Goal: Task Accomplishment & Management: Manage account settings

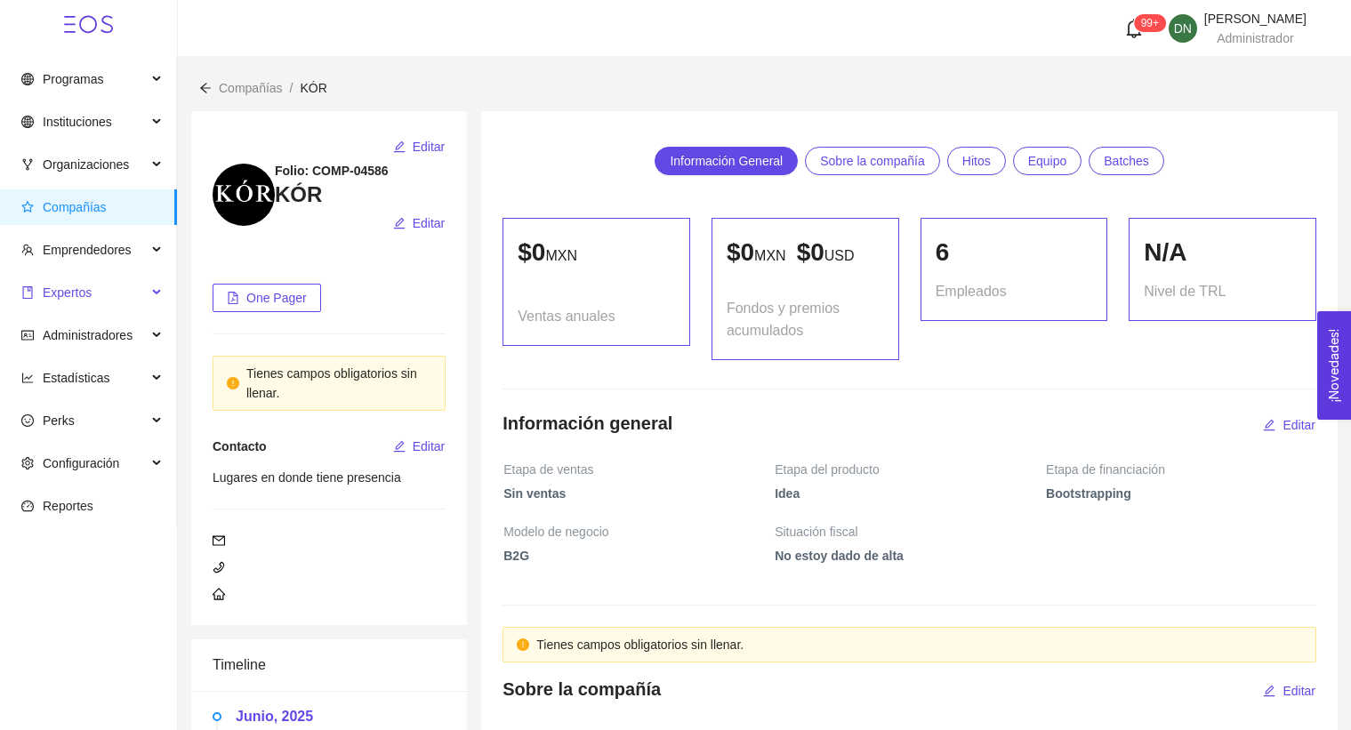
click at [93, 306] on span "Expertos" at bounding box center [83, 293] width 125 height 36
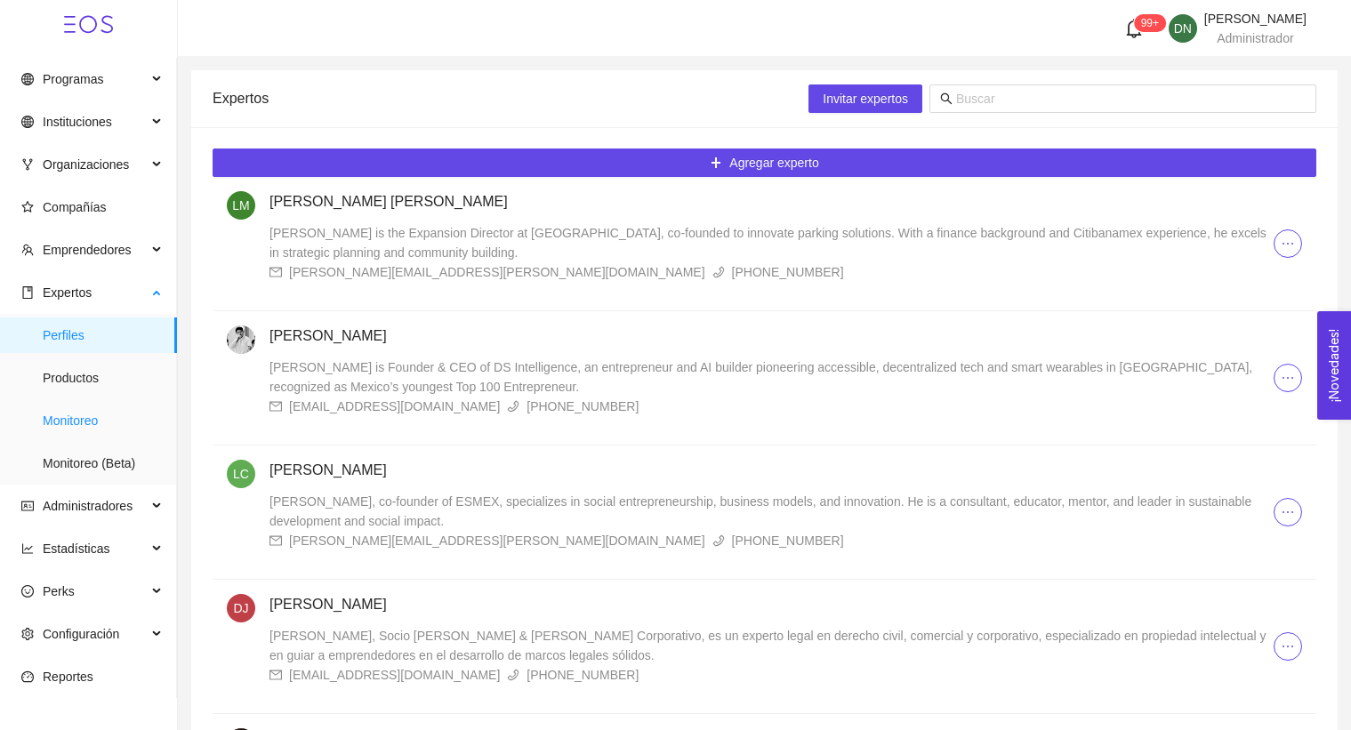
click at [94, 422] on span "Monitoreo" at bounding box center [103, 421] width 120 height 36
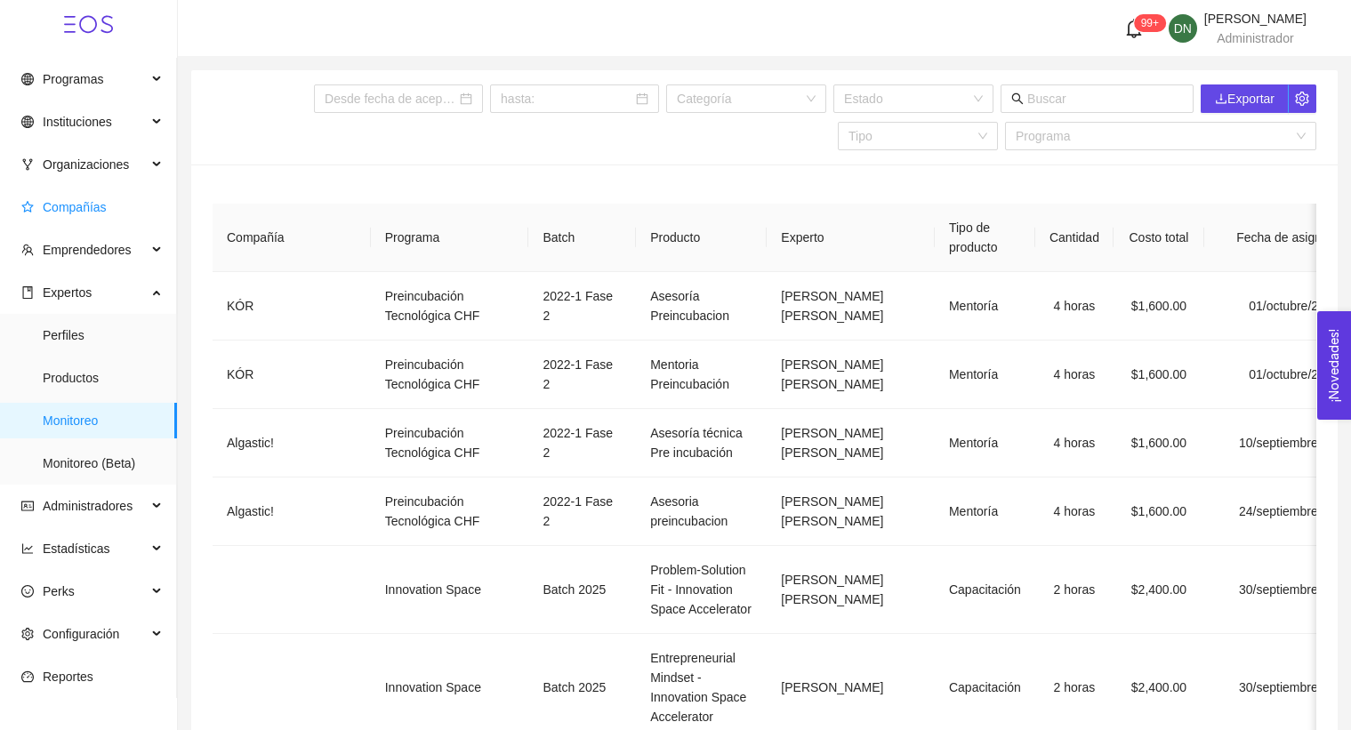
click at [44, 222] on span "Compañías" at bounding box center [91, 207] width 141 height 36
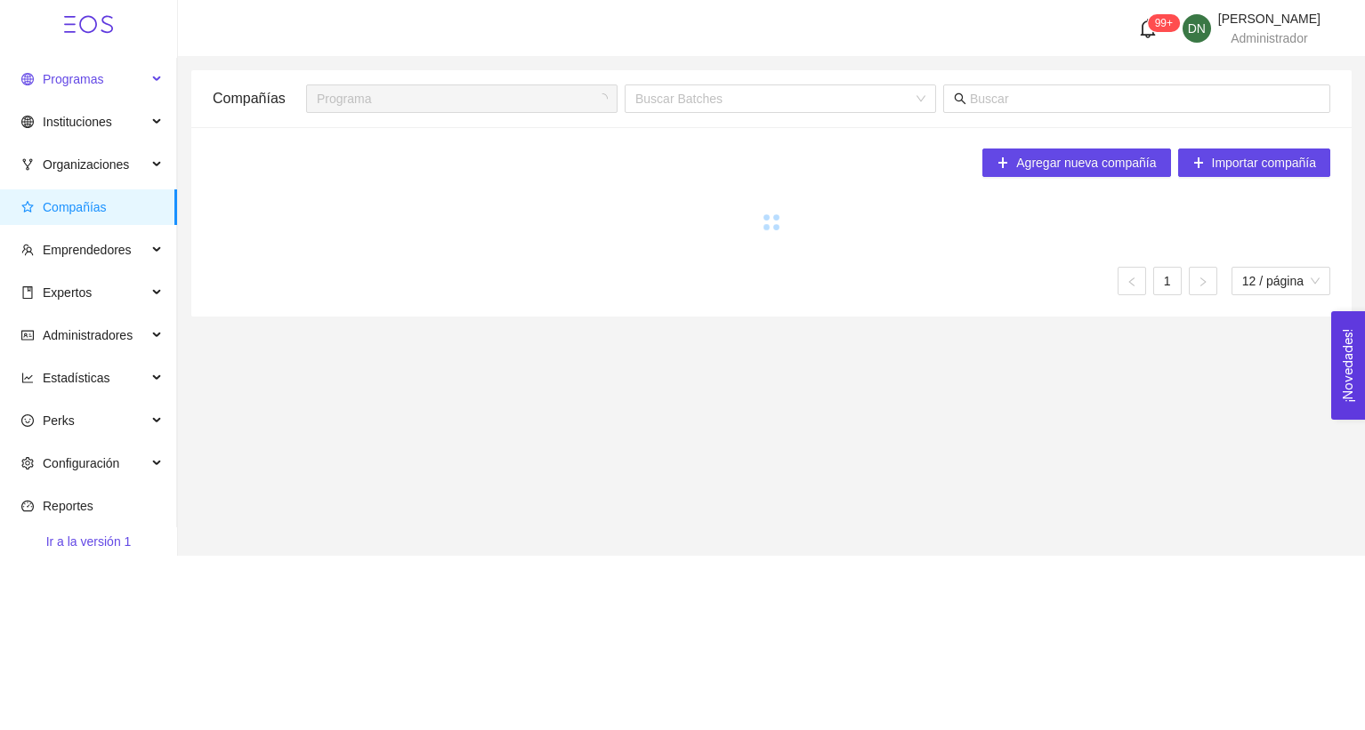
click at [110, 88] on span "Programas" at bounding box center [83, 79] width 125 height 36
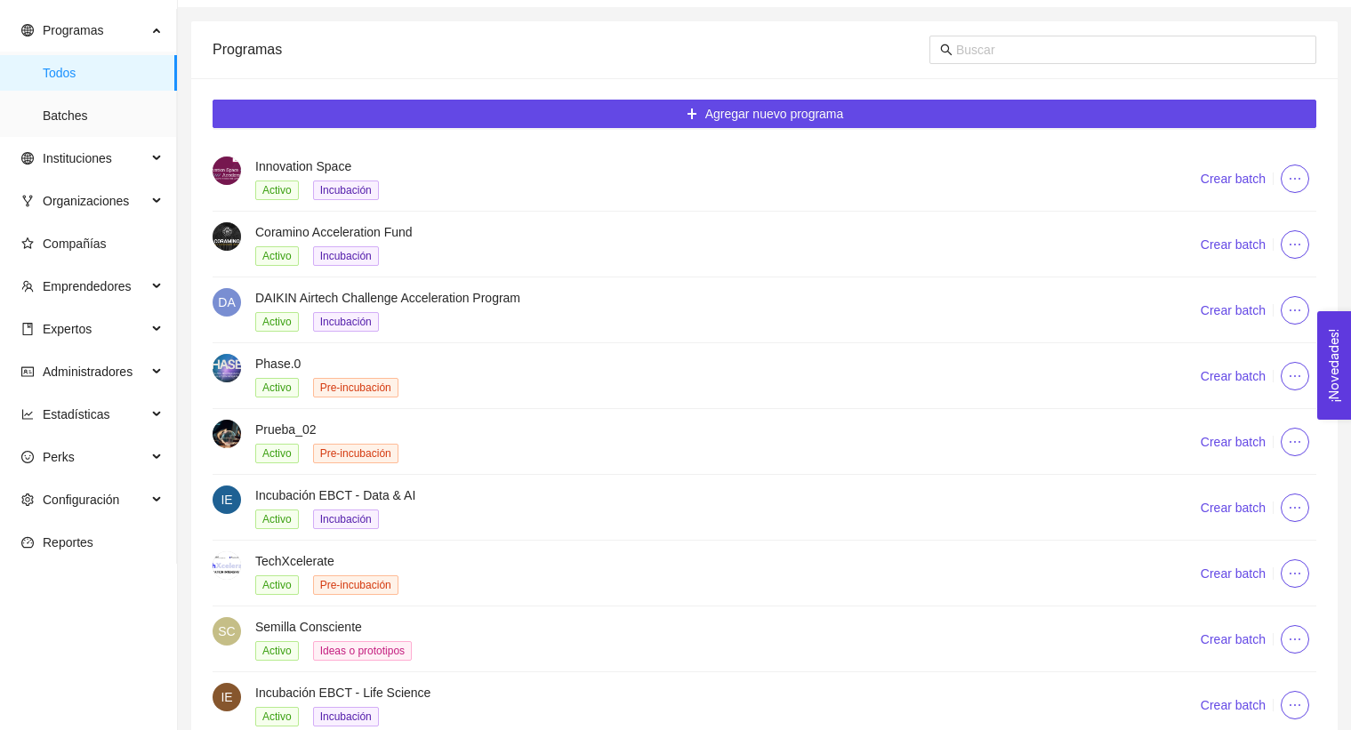
scroll to position [51, 0]
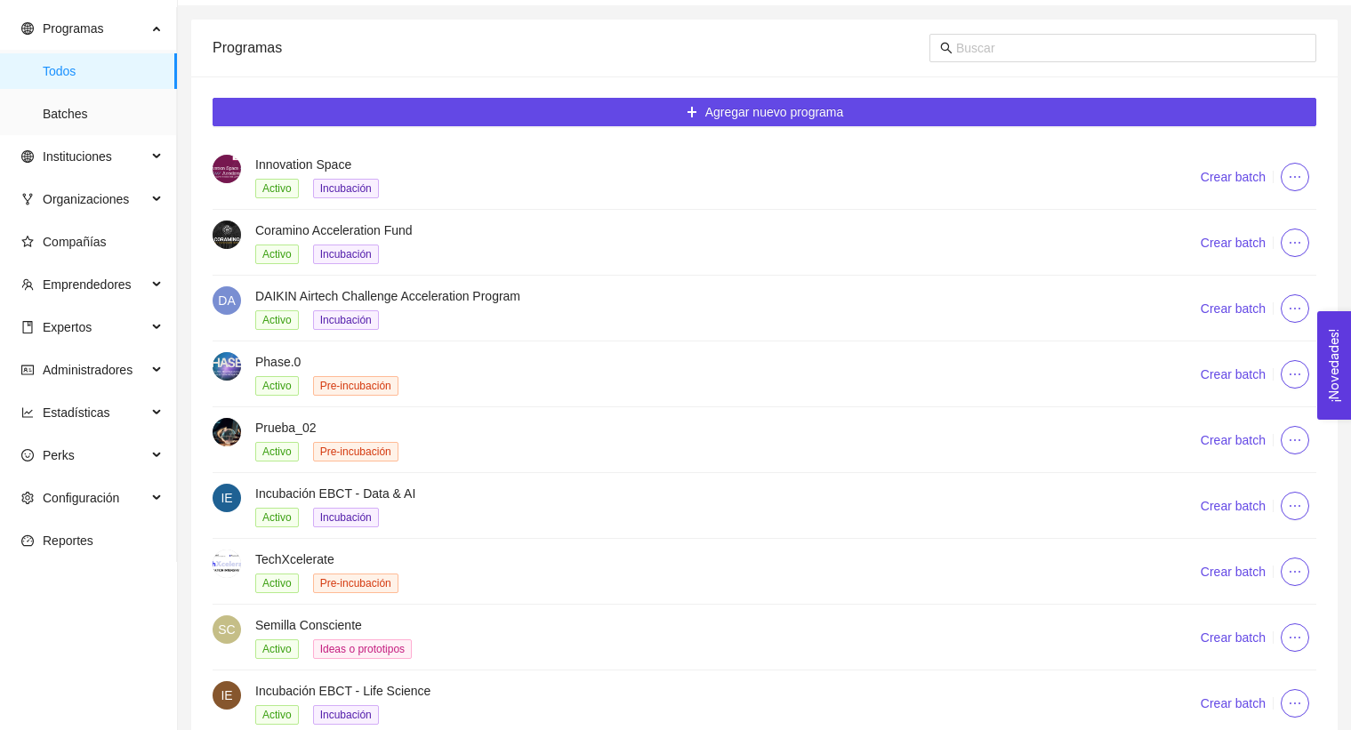
click at [253, 369] on div "Phase.0 Activo Pre-incubación" at bounding box center [685, 374] width 945 height 44
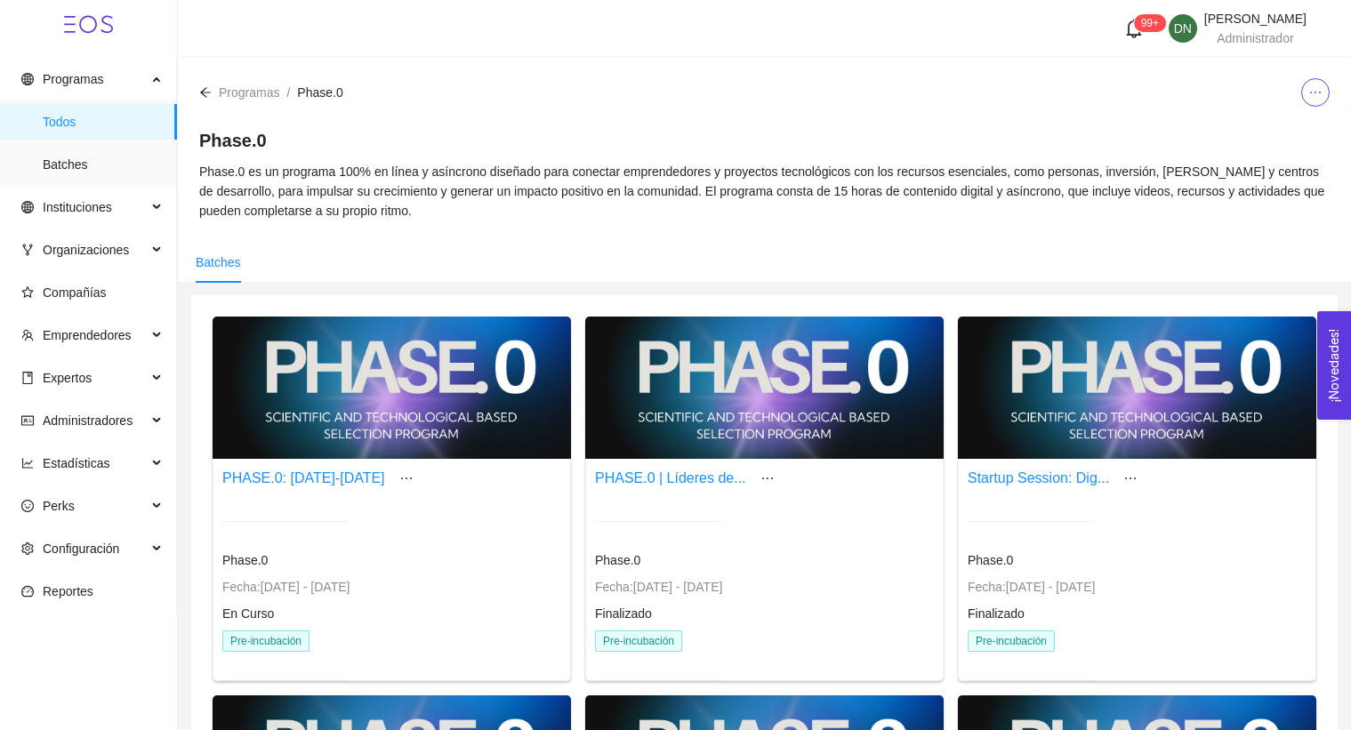
click at [1319, 93] on icon "ellipsis" at bounding box center [1316, 92] width 14 height 14
click at [1294, 118] on span "Editar" at bounding box center [1284, 128] width 66 height 20
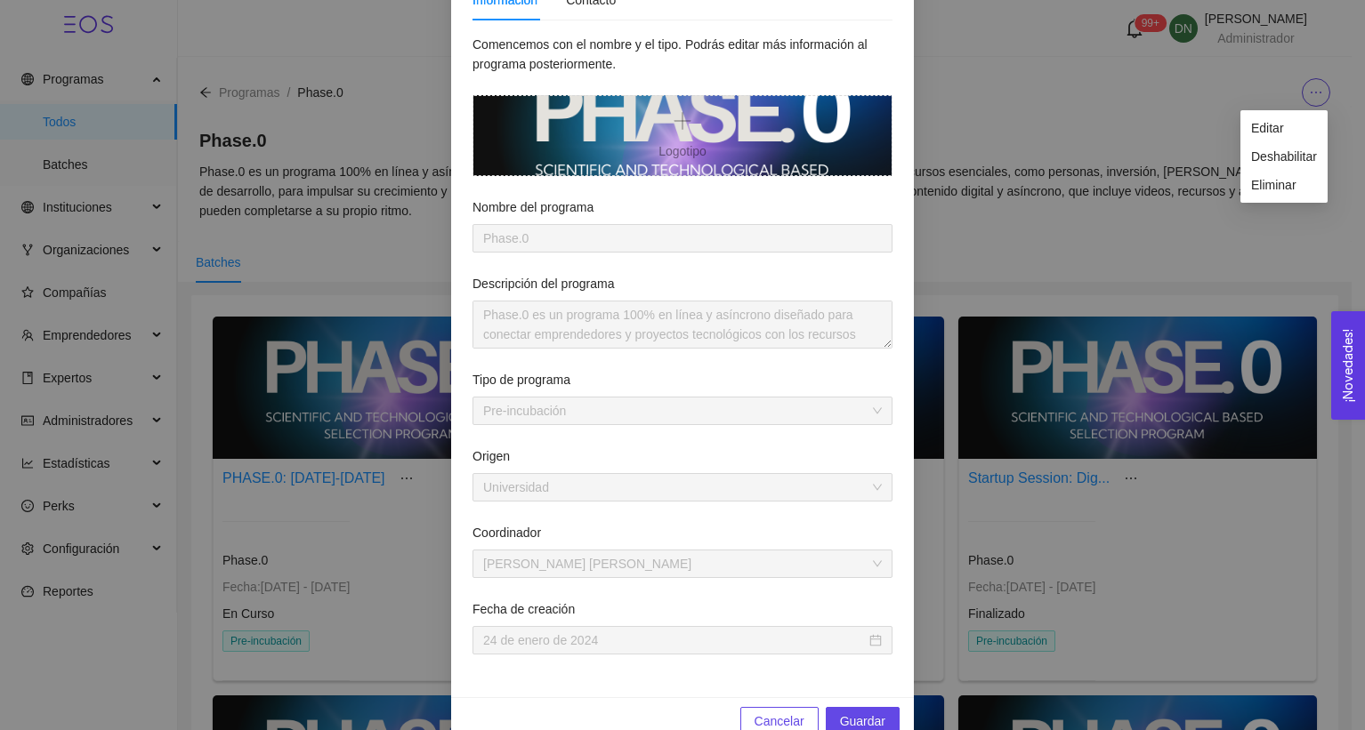
scroll to position [270, 0]
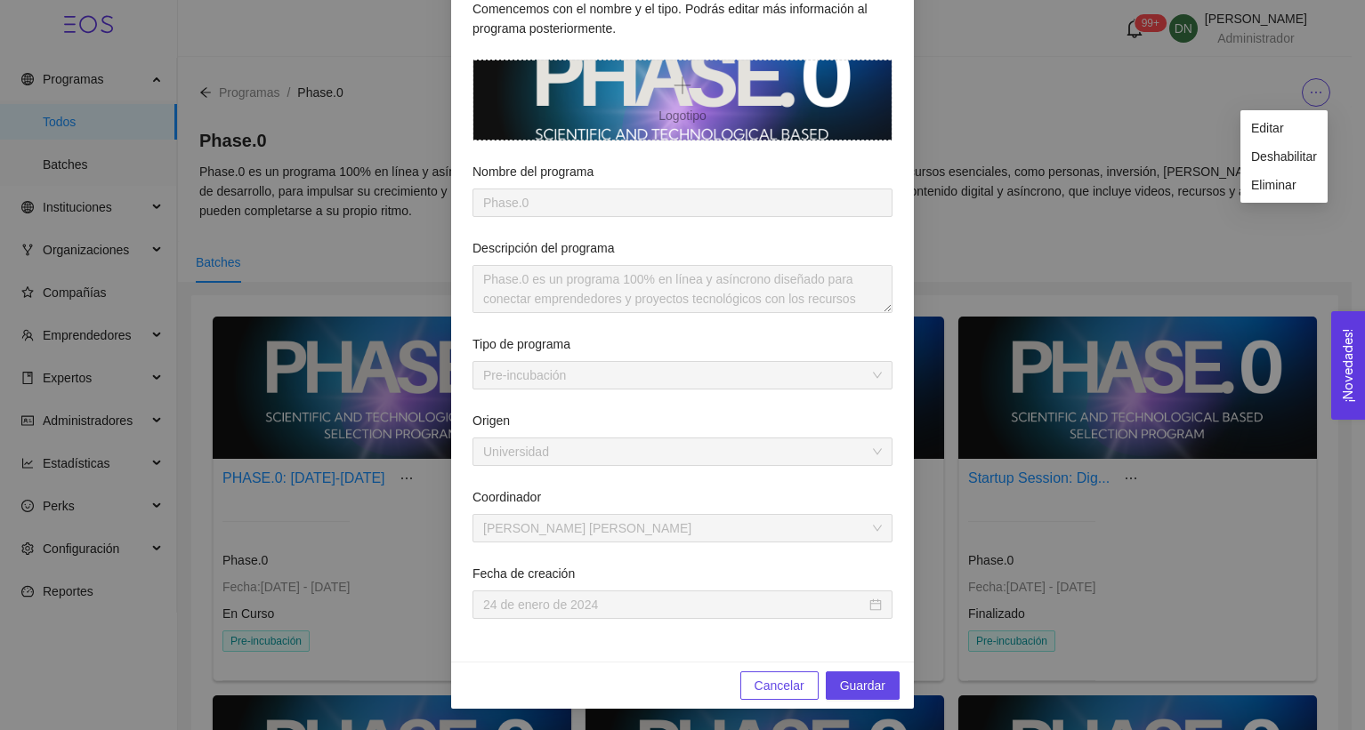
click at [1200, 384] on div "Editar programa Este programa ya tiene batches activos. Solo puedes cambiar su …" at bounding box center [682, 365] width 1365 height 730
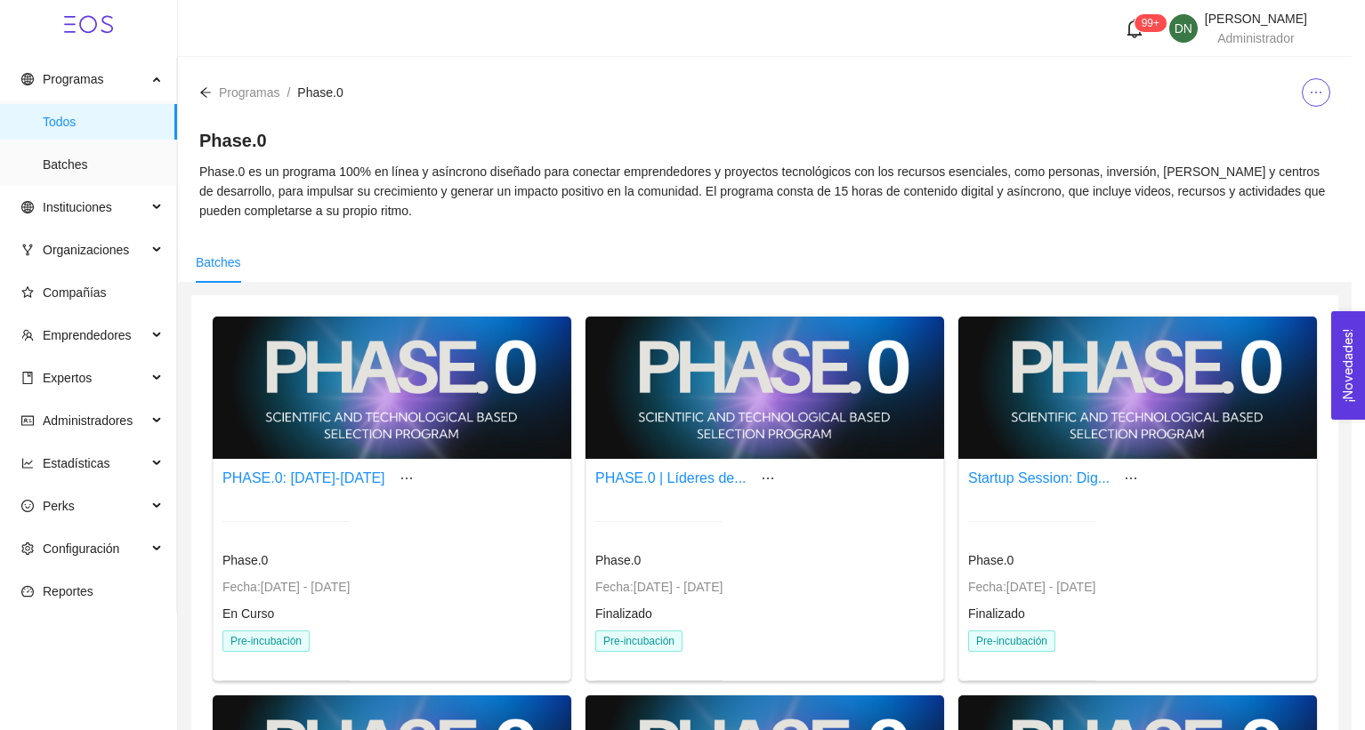
scroll to position [181, 0]
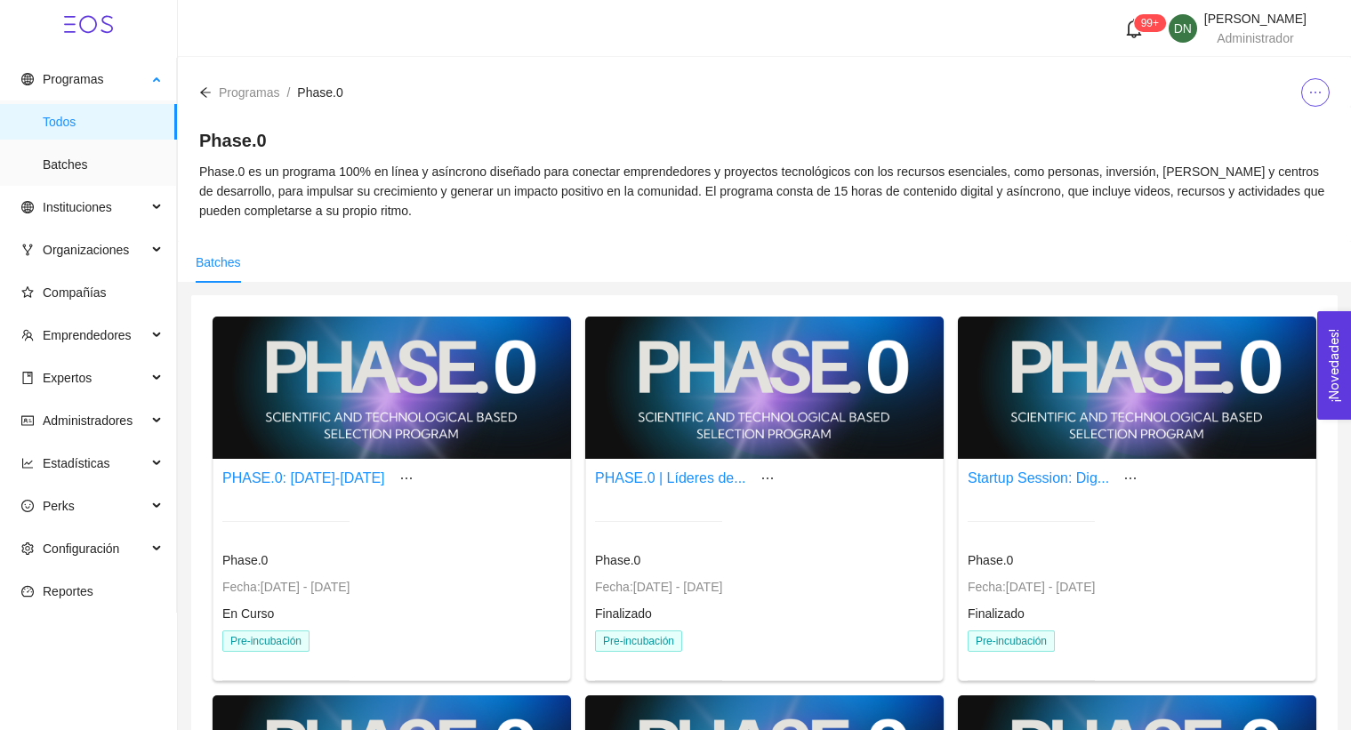
click at [85, 122] on span "Todos" at bounding box center [103, 122] width 120 height 36
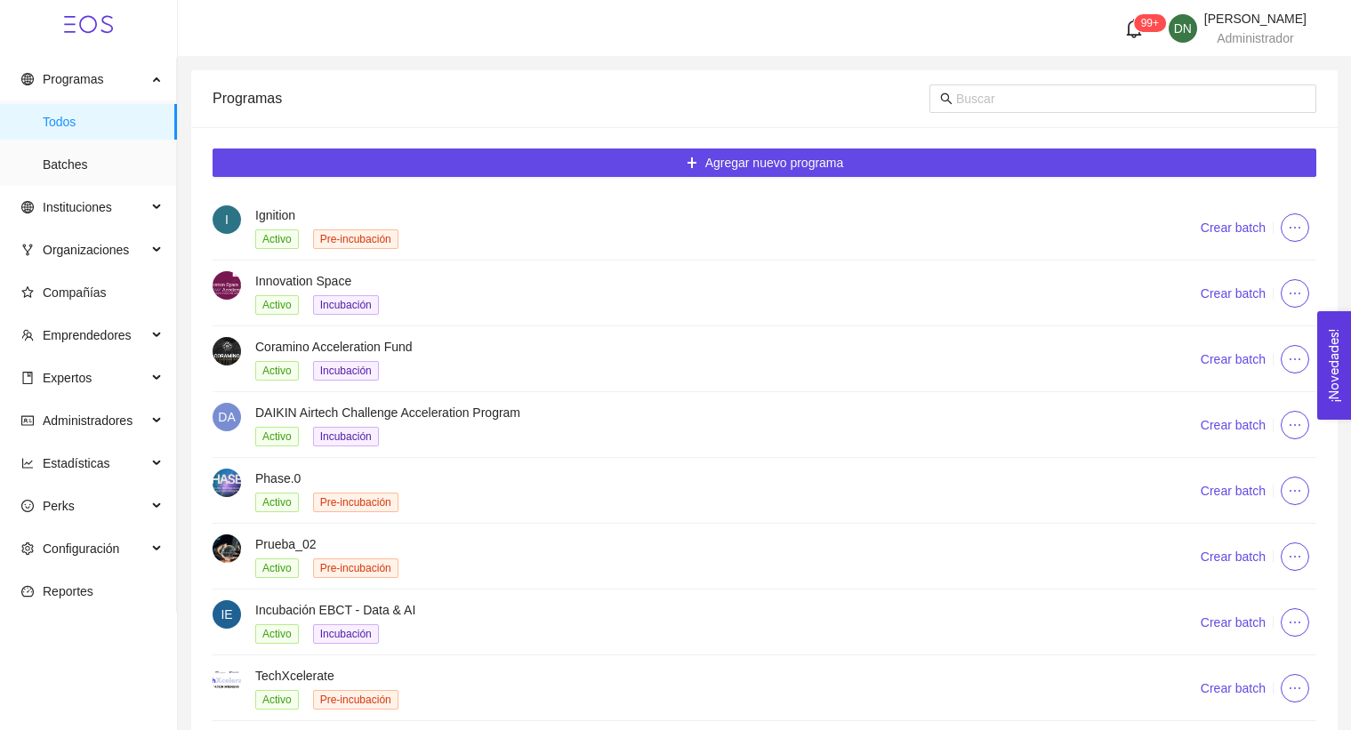
click at [915, 222] on h4 "Ignition" at bounding box center [706, 216] width 902 height 20
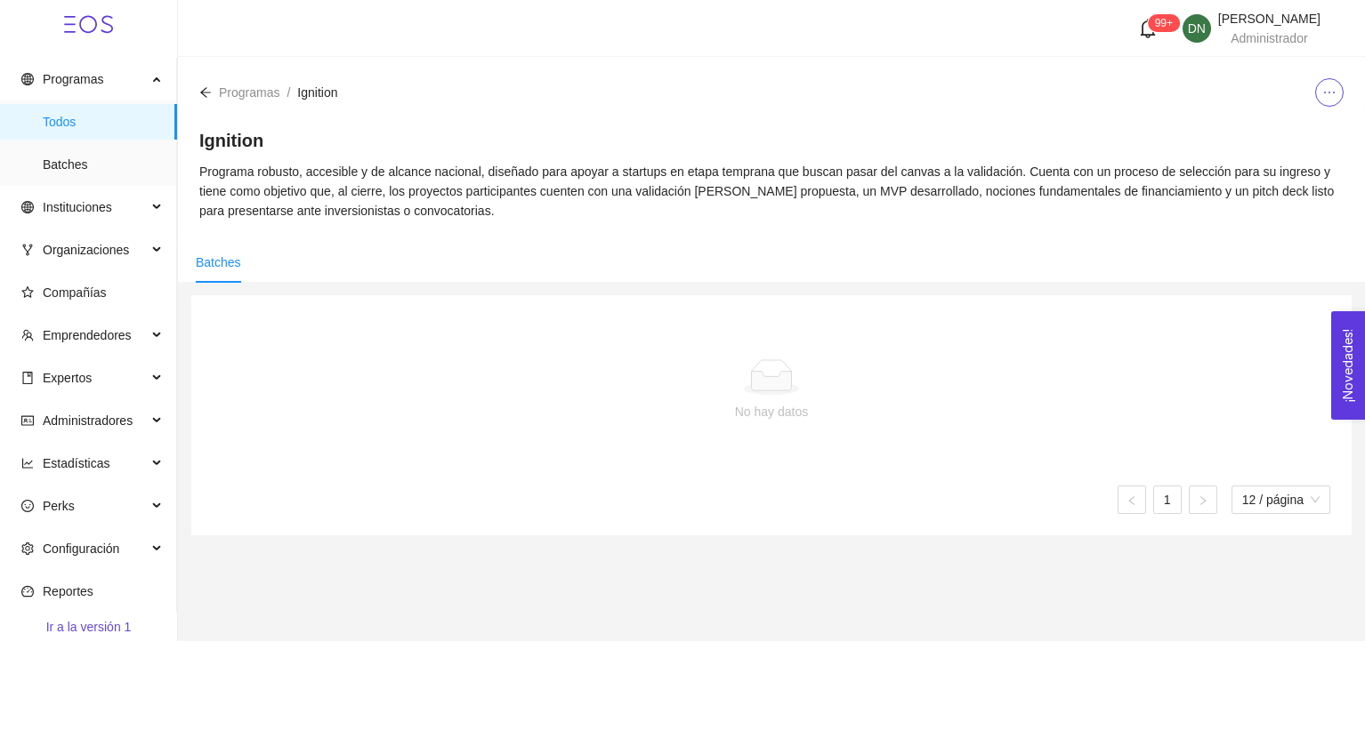
click at [1317, 108] on div "Ignition Programa robusto, accesible y de alcance nacional, diseñado para apoya…" at bounding box center [771, 174] width 1187 height 135
click at [1319, 106] on div at bounding box center [1329, 92] width 28 height 28
click at [1321, 99] on span "ellipsis" at bounding box center [1329, 92] width 27 height 14
click at [1291, 135] on span "Editar" at bounding box center [1297, 128] width 66 height 20
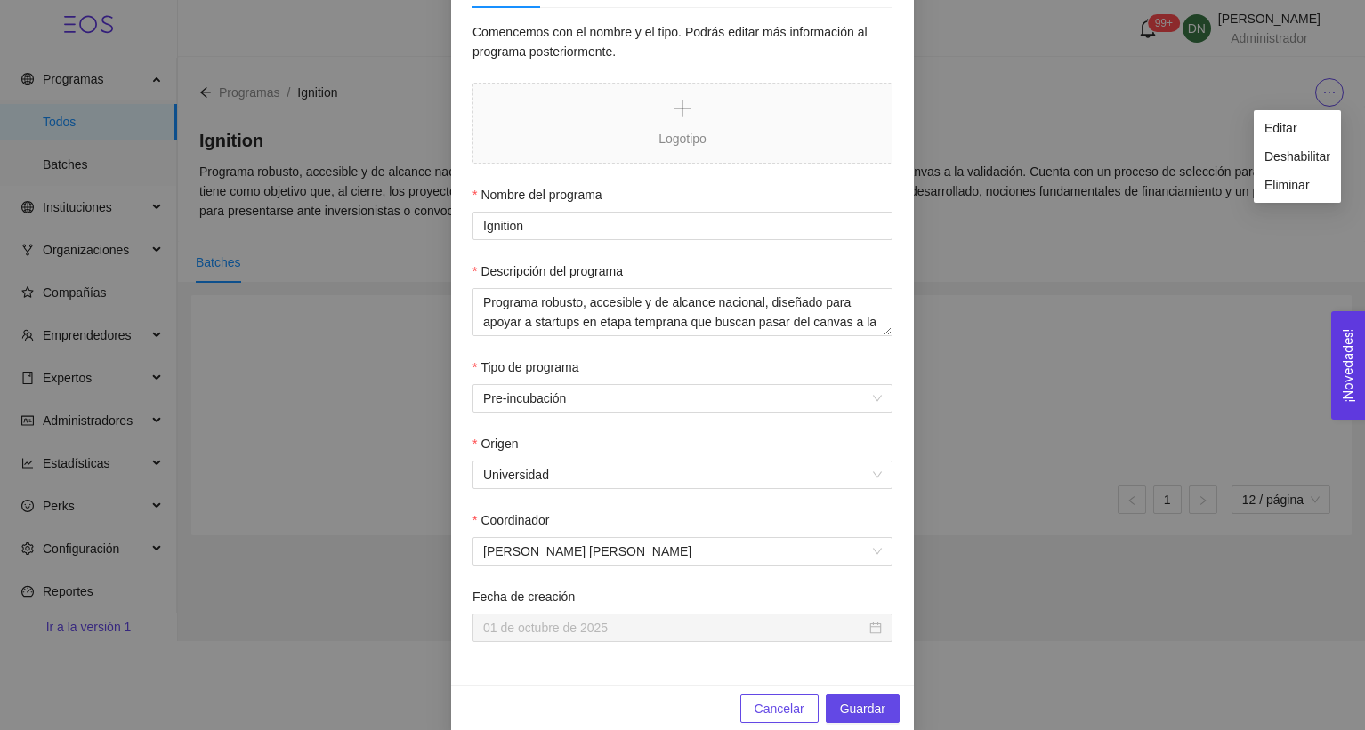
scroll to position [215, 0]
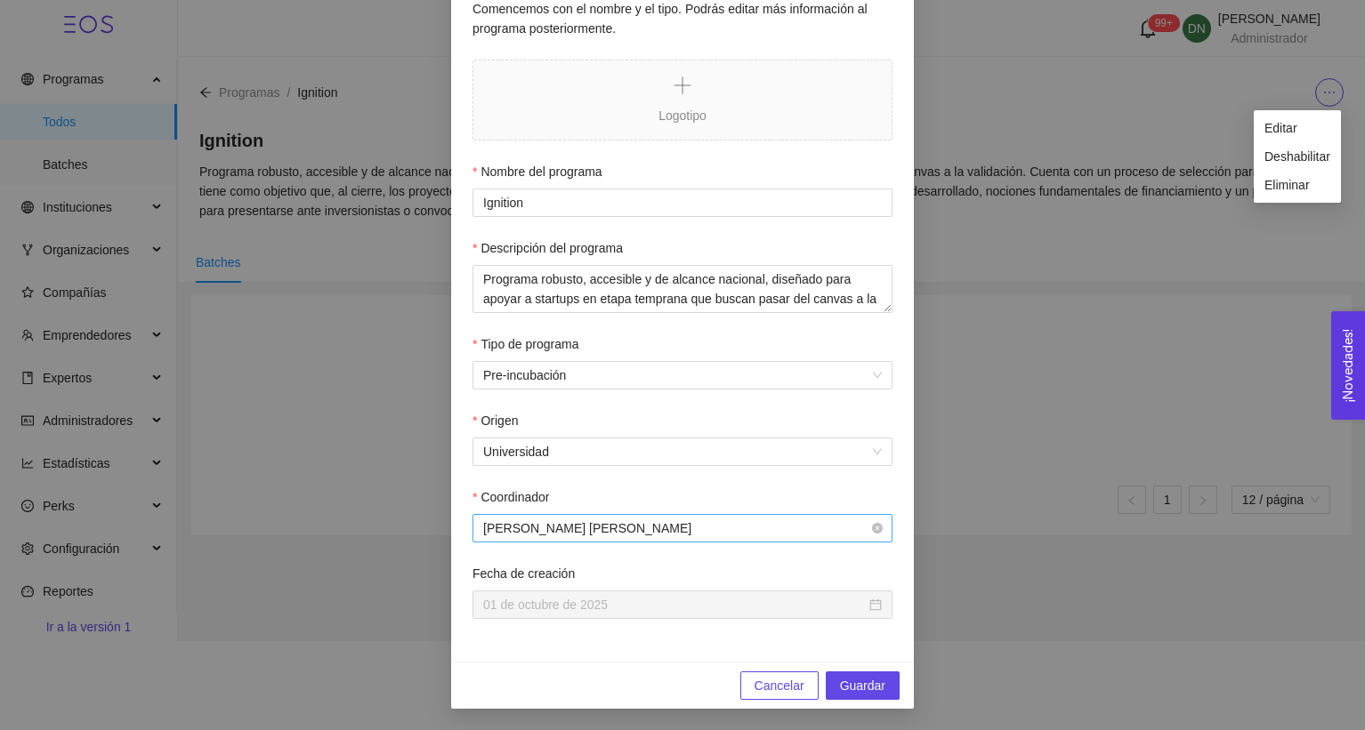
click at [637, 534] on span "[PERSON_NAME] [PERSON_NAME]" at bounding box center [682, 528] width 399 height 27
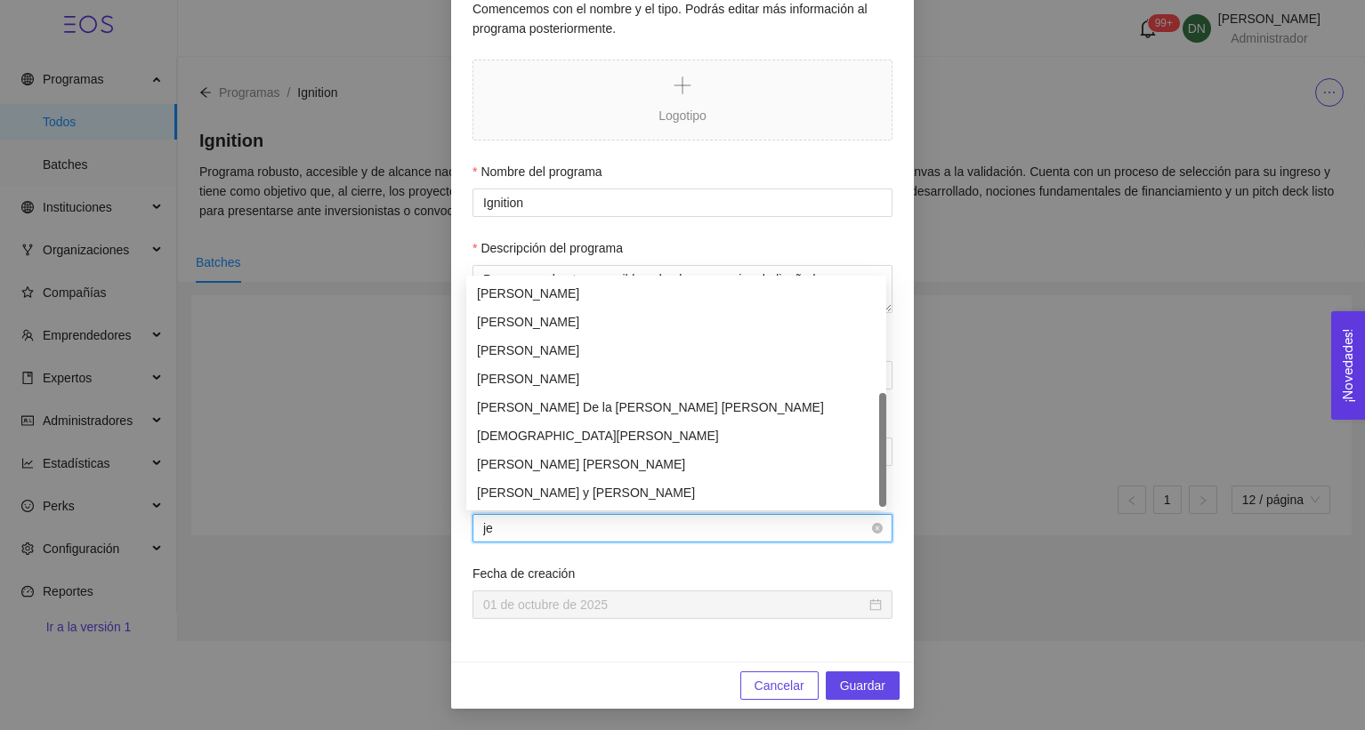
scroll to position [57, 0]
type input "jes"
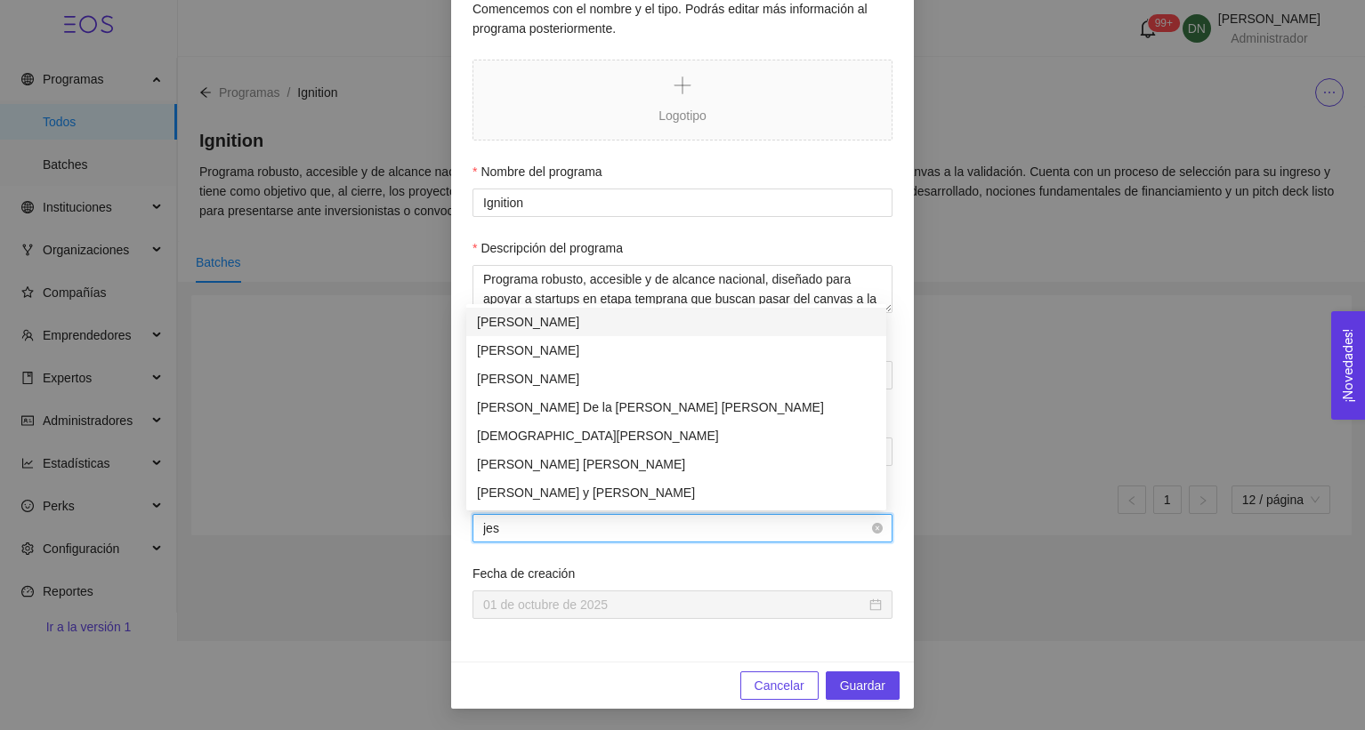
scroll to position [0, 0]
click at [576, 498] on div "[PERSON_NAME] y [PERSON_NAME]" at bounding box center [676, 493] width 399 height 20
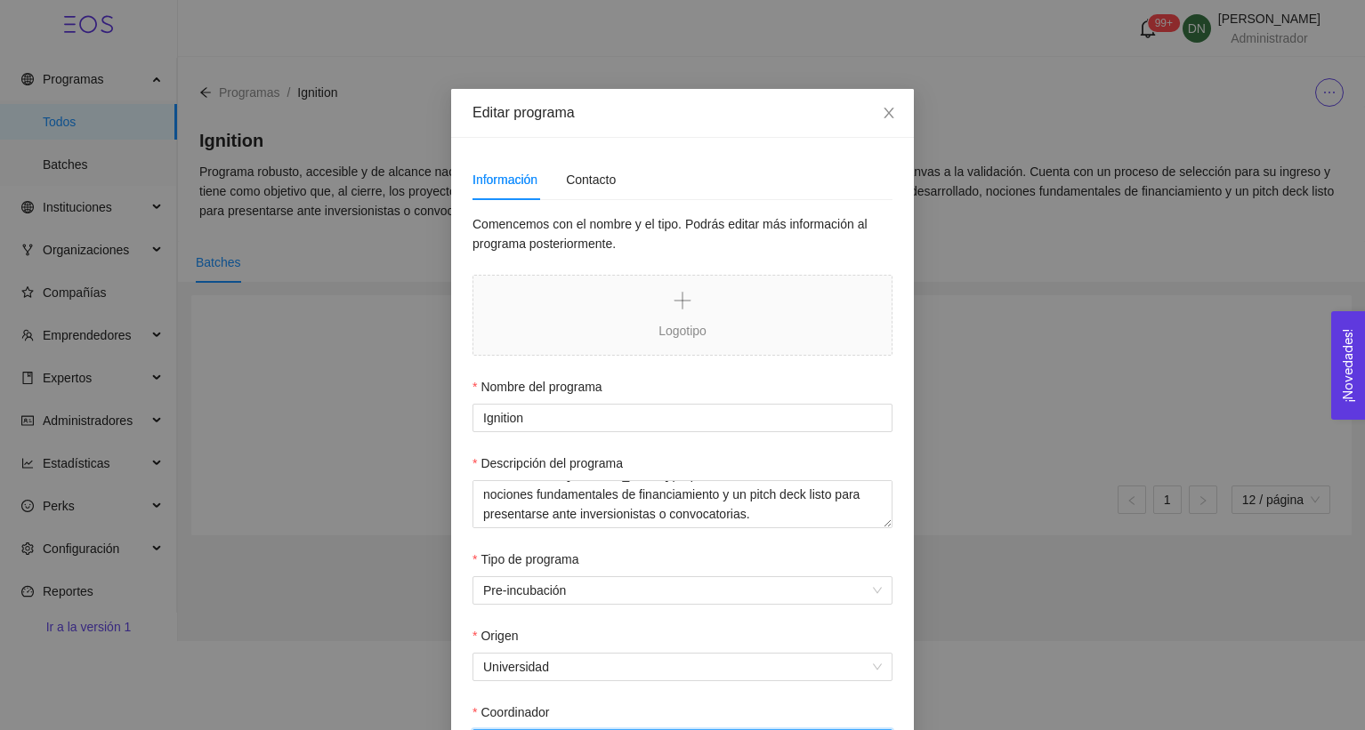
scroll to position [215, 0]
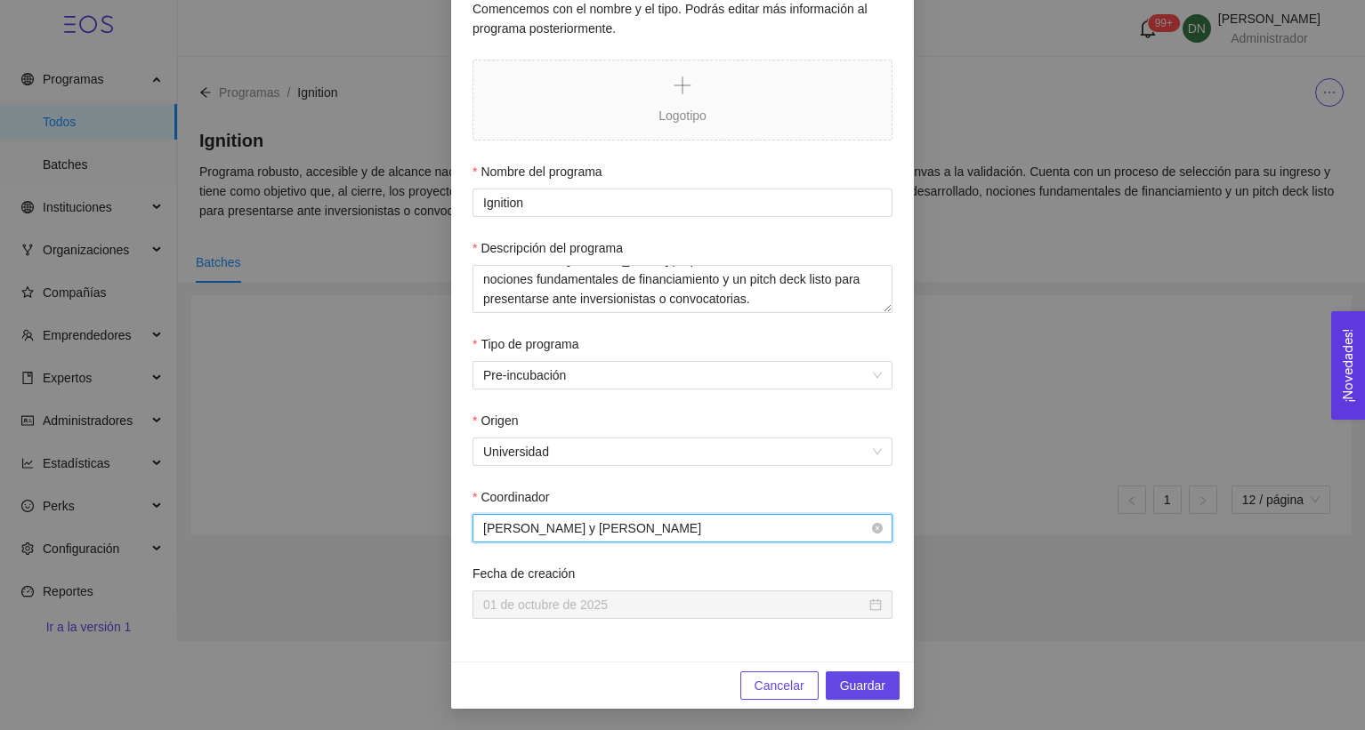
click at [676, 522] on span "[PERSON_NAME] y [PERSON_NAME]" at bounding box center [682, 528] width 399 height 27
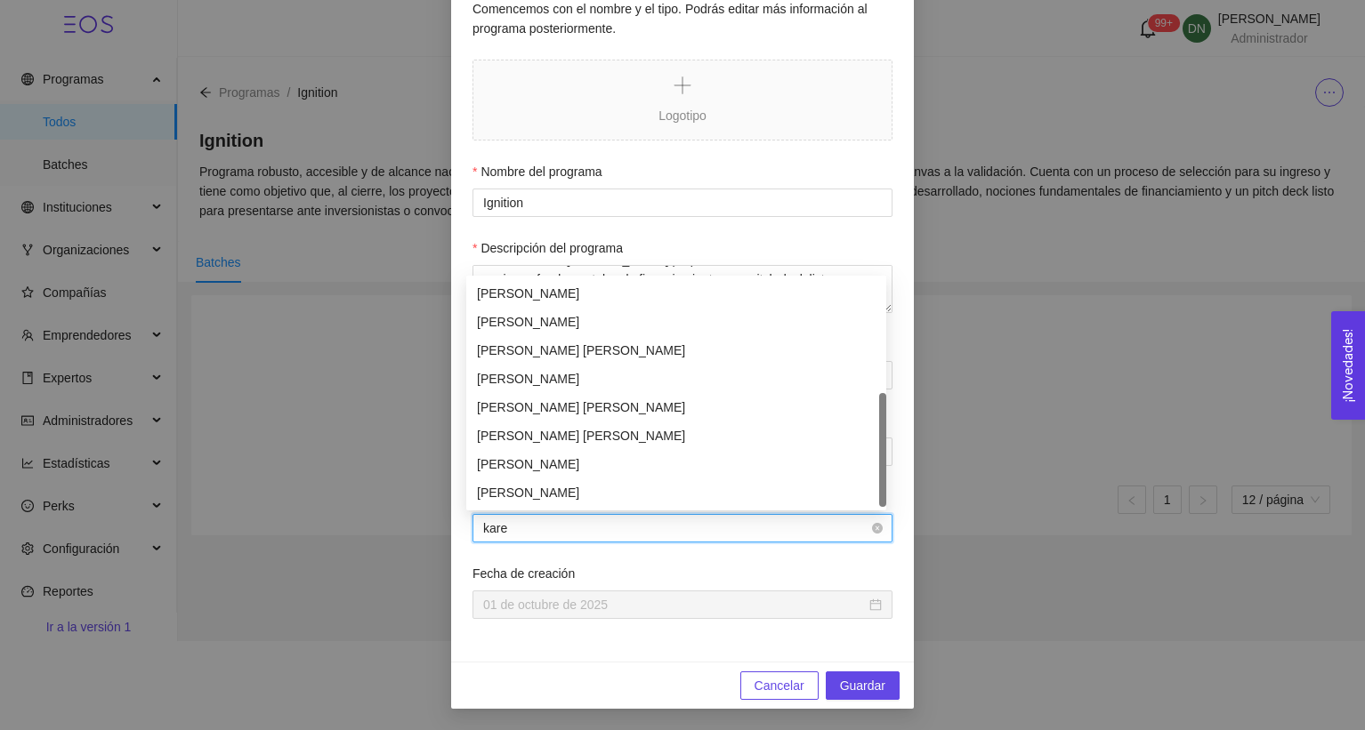
scroll to position [0, 0]
type input "[PERSON_NAME]"
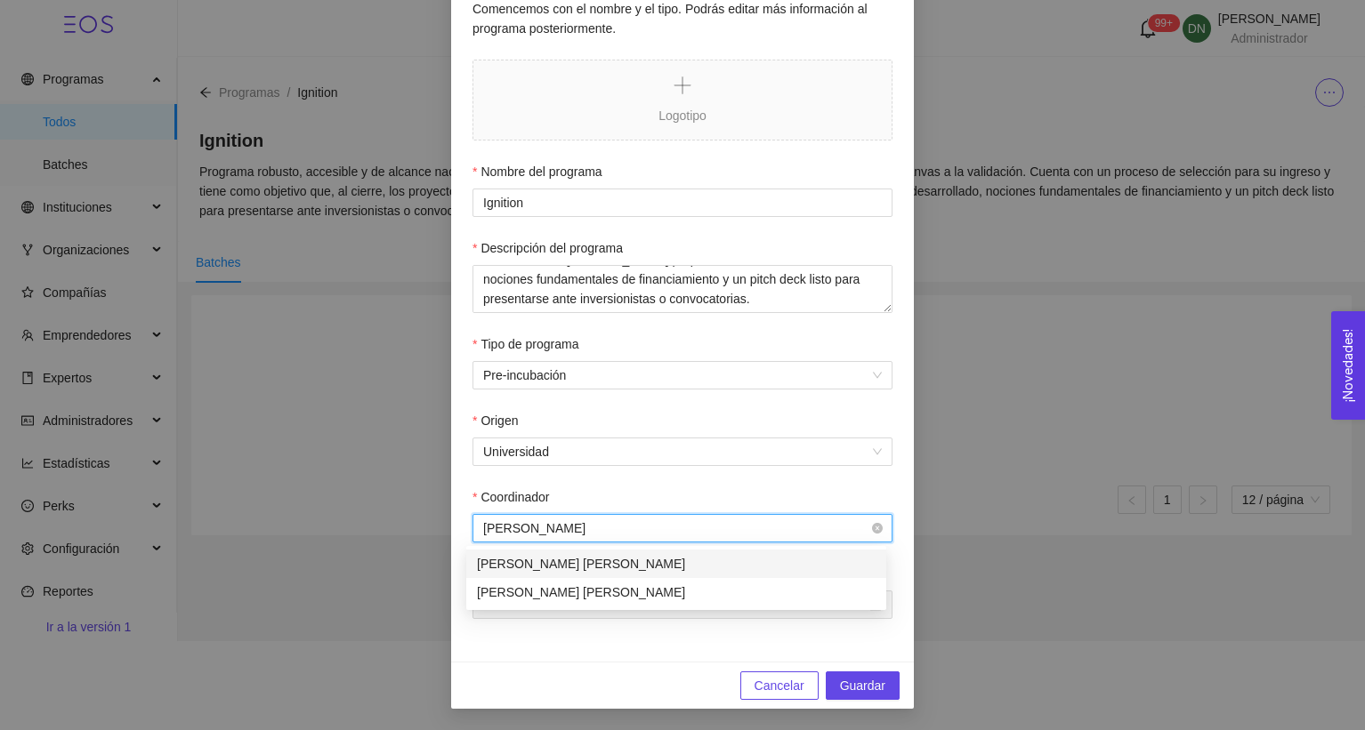
click at [610, 569] on div "[PERSON_NAME] [PERSON_NAME]" at bounding box center [676, 564] width 399 height 20
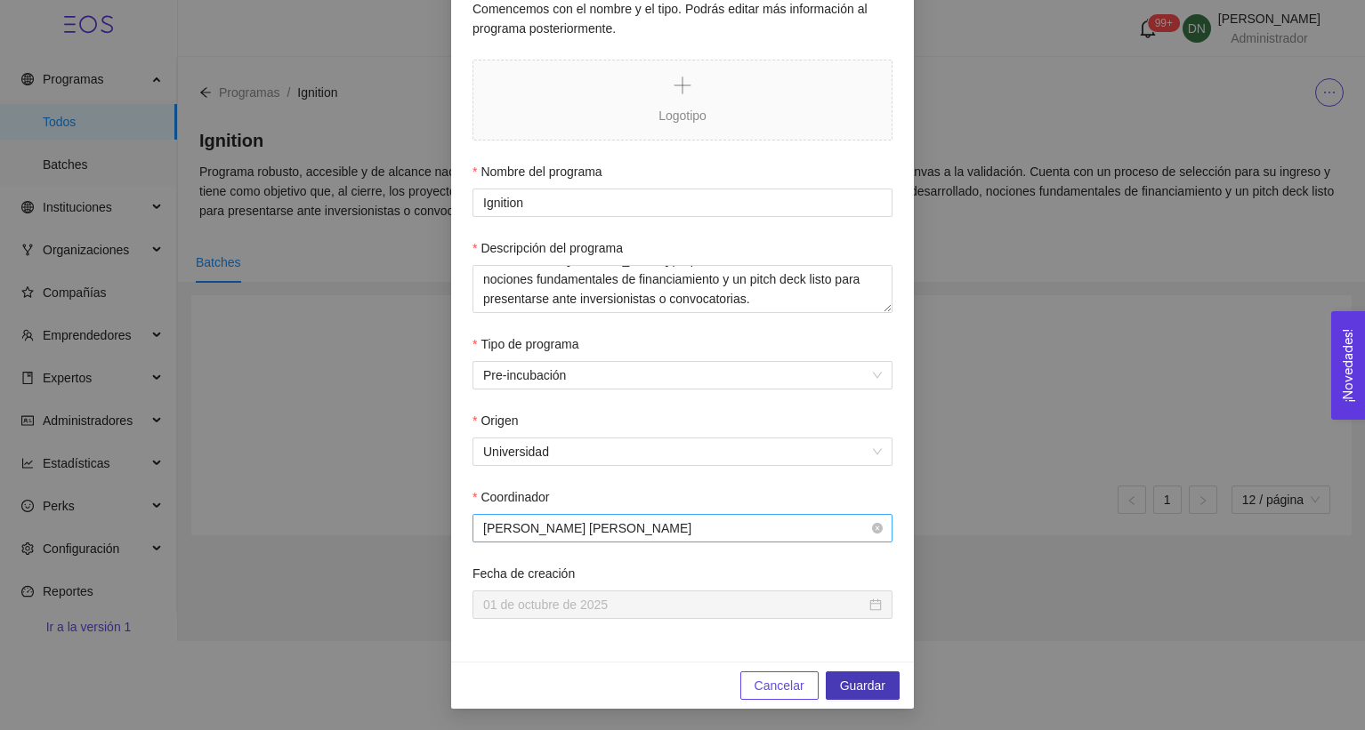
click at [891, 683] on button "Guardar" at bounding box center [863, 686] width 74 height 28
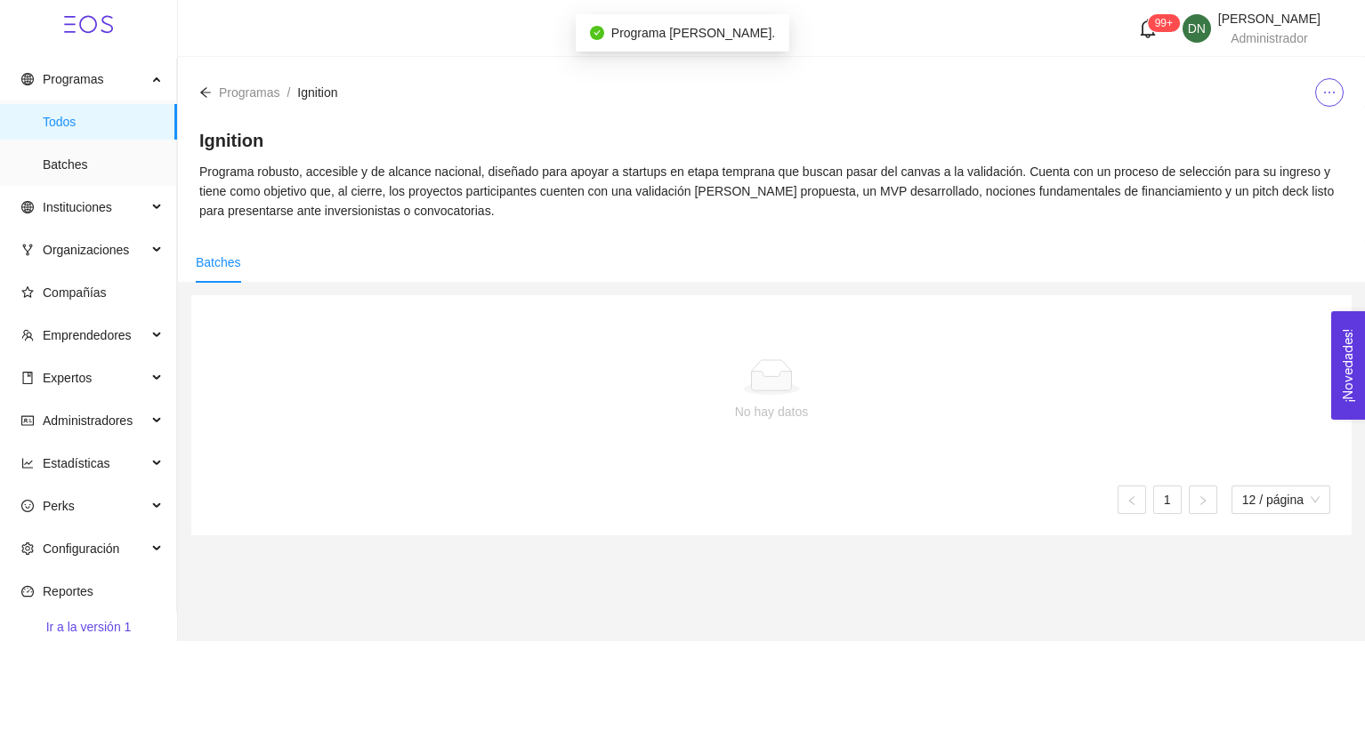
scroll to position [126, 0]
click at [1321, 107] on div "Ignition Programa robusto, accesible y de alcance nacional, diseñado para apoya…" at bounding box center [771, 174] width 1187 height 135
click at [1329, 98] on icon "ellipsis" at bounding box center [1329, 92] width 14 height 14
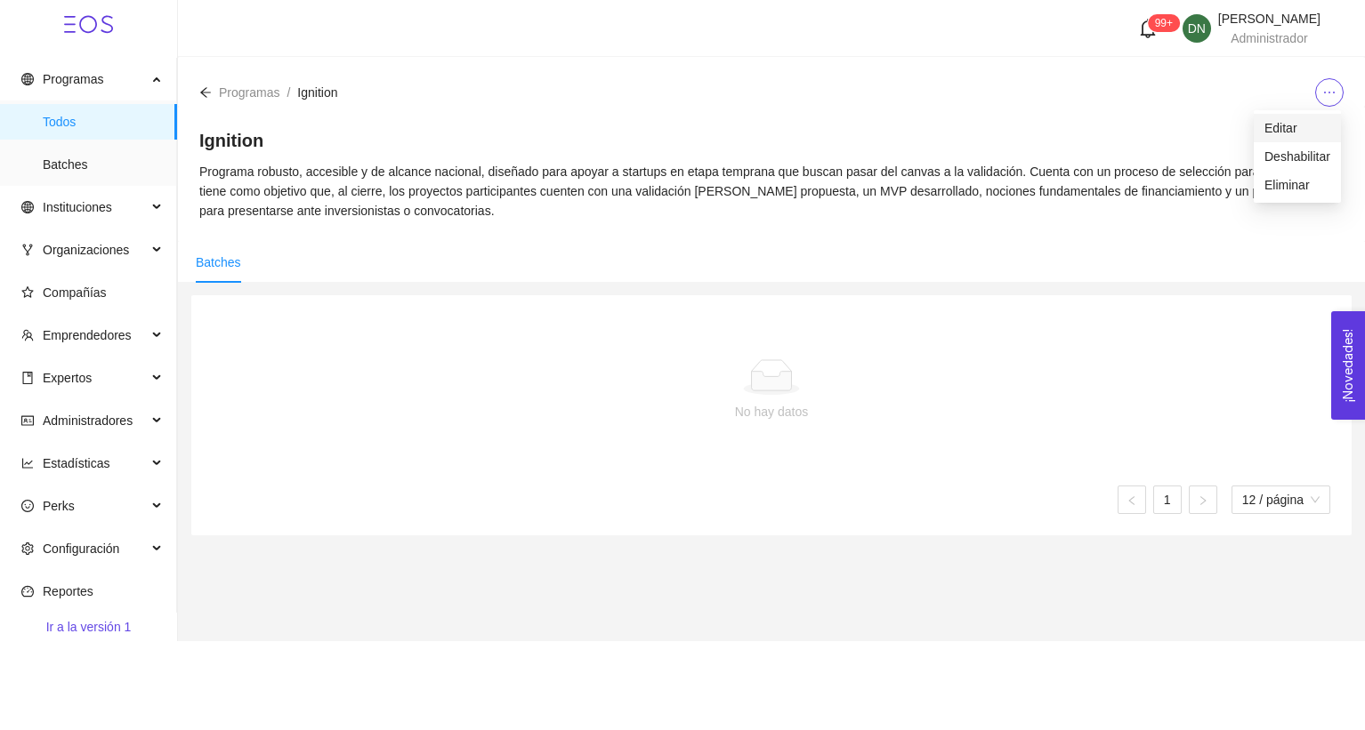
click at [1306, 135] on span "Editar" at bounding box center [1297, 128] width 66 height 20
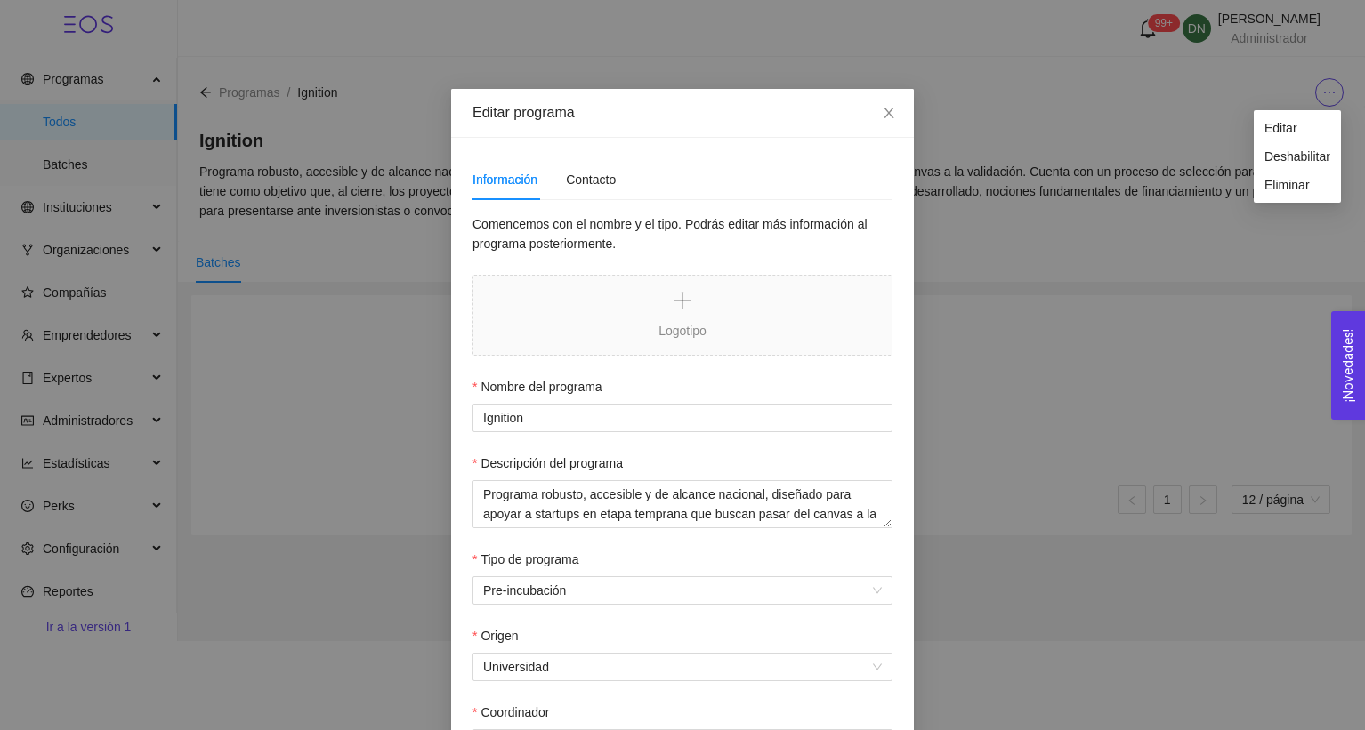
scroll to position [215, 0]
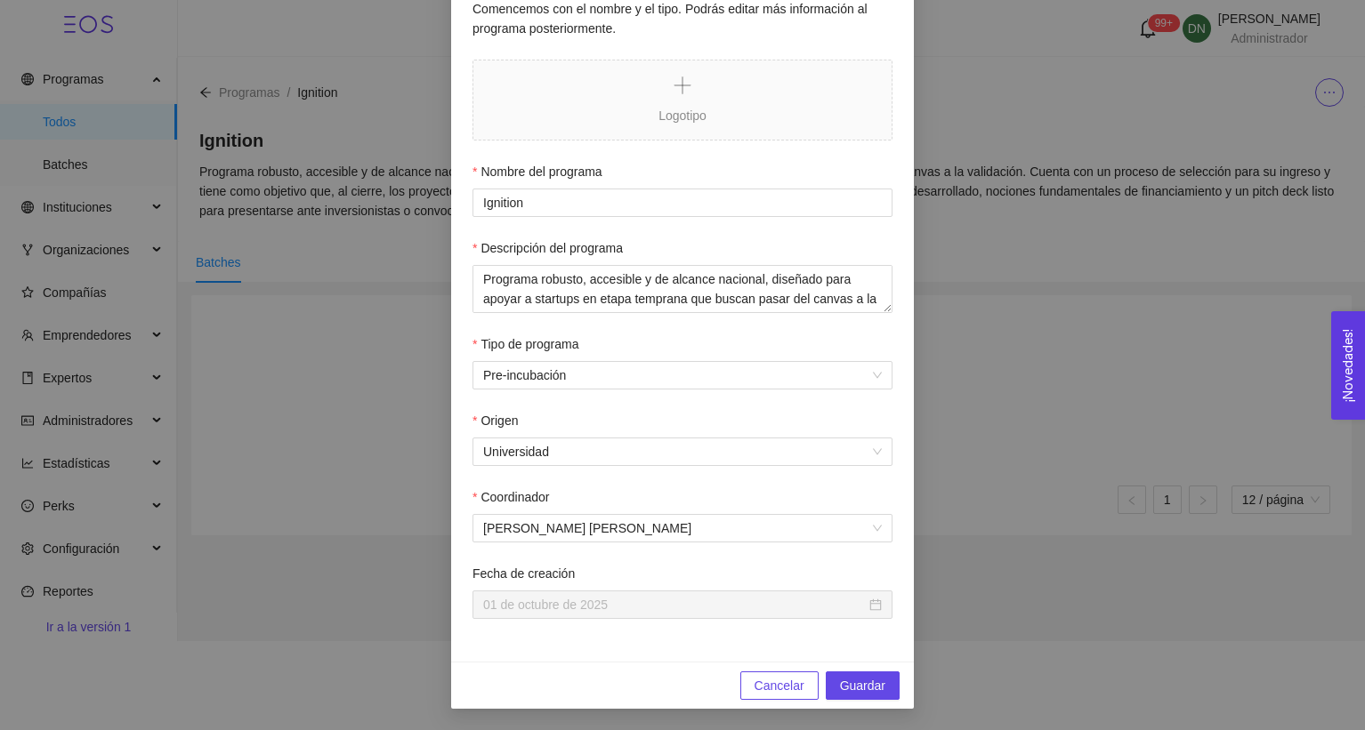
click at [1083, 336] on div "Editar programa Información Contacto Comencemos con el nombre y el tipo. Podrás…" at bounding box center [682, 365] width 1365 height 730
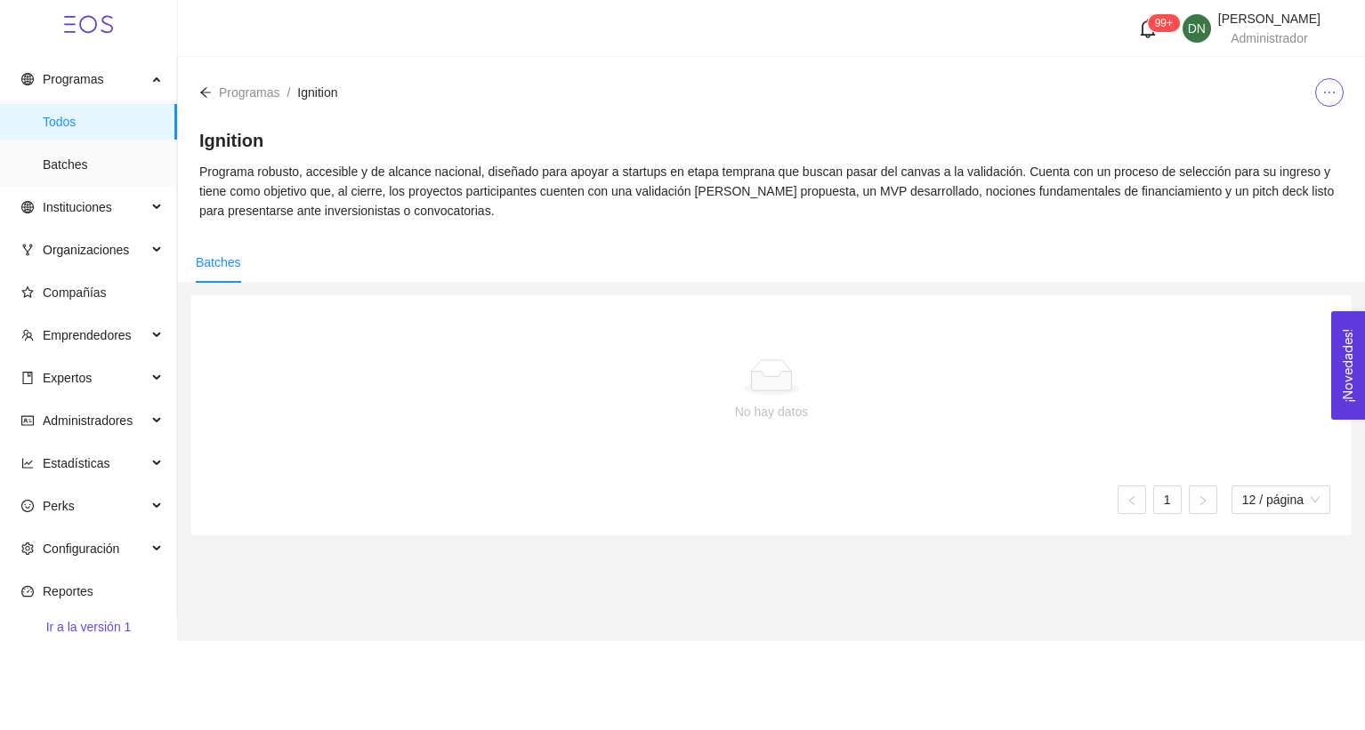
click at [207, 97] on icon "arrow-left" at bounding box center [205, 92] width 12 height 12
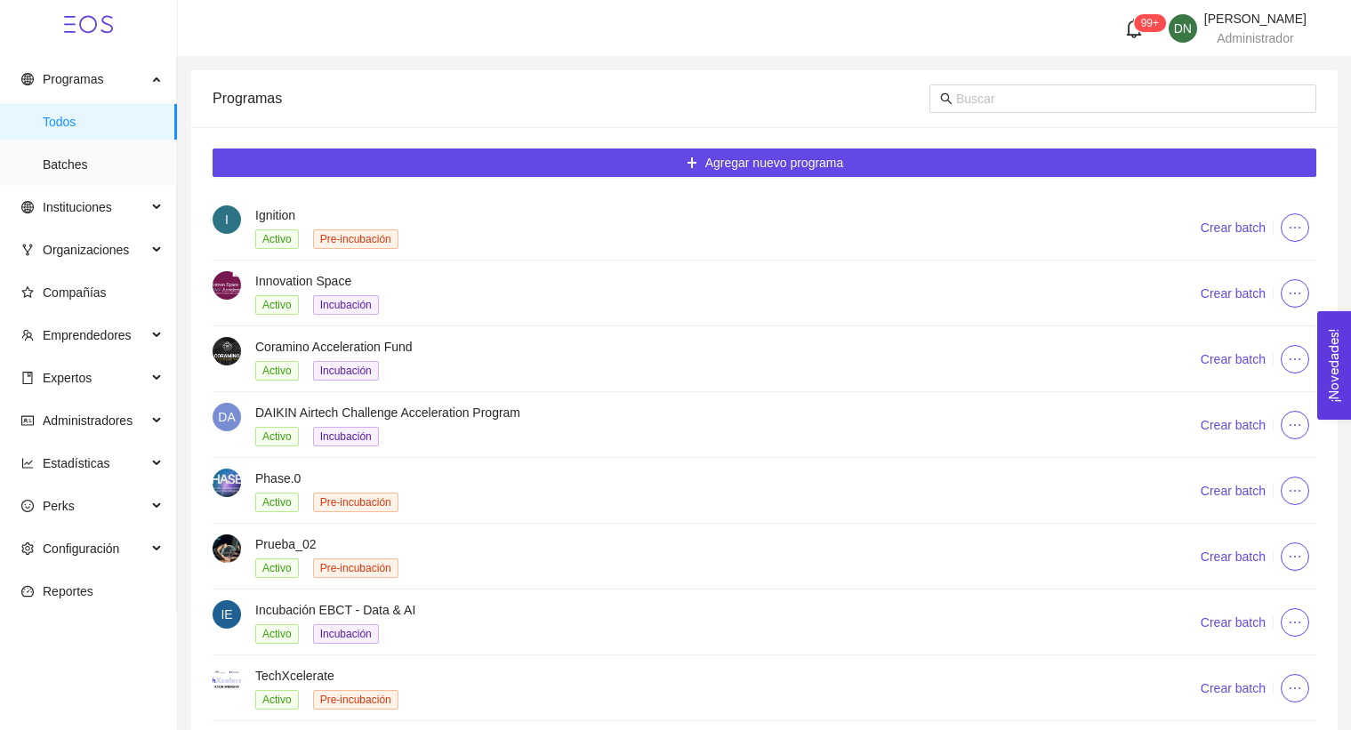
click at [1286, 229] on span "ellipsis" at bounding box center [1295, 228] width 27 height 14
click at [1262, 270] on span "Editar" at bounding box center [1263, 263] width 66 height 20
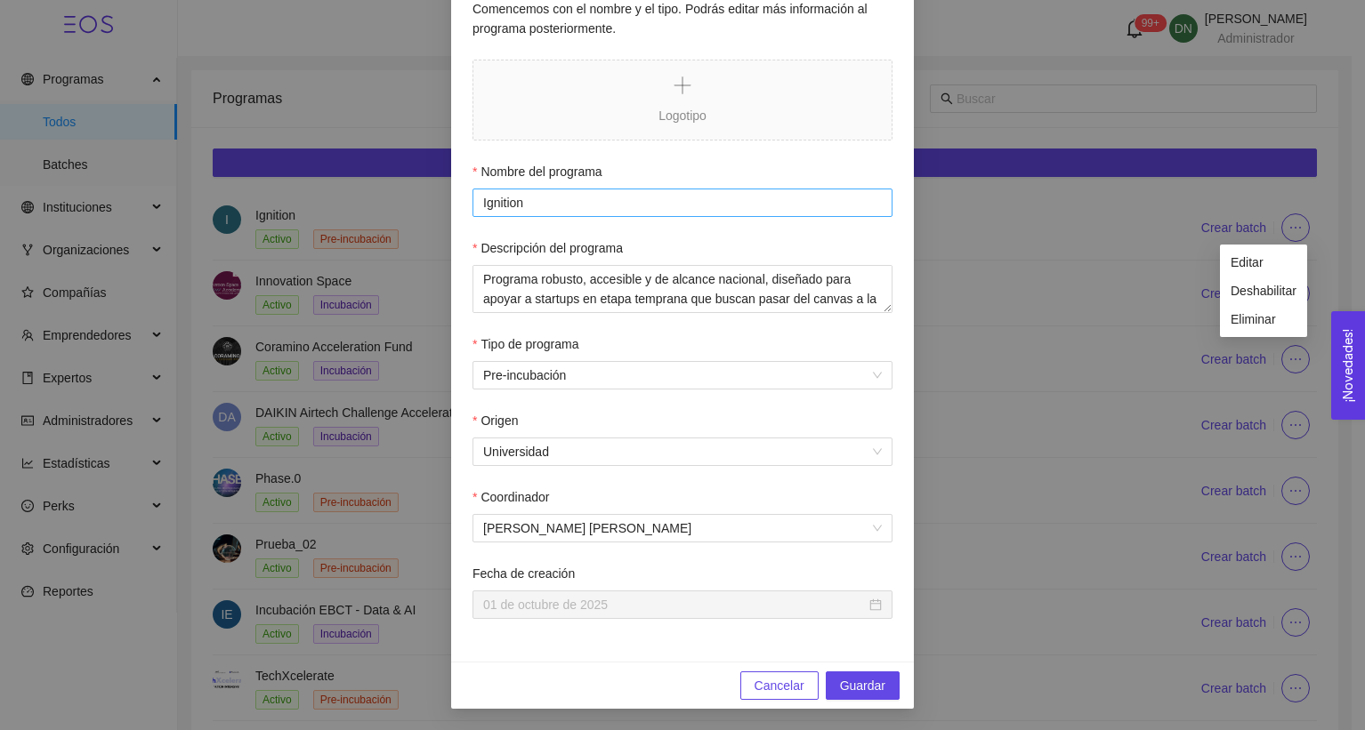
scroll to position [213, 0]
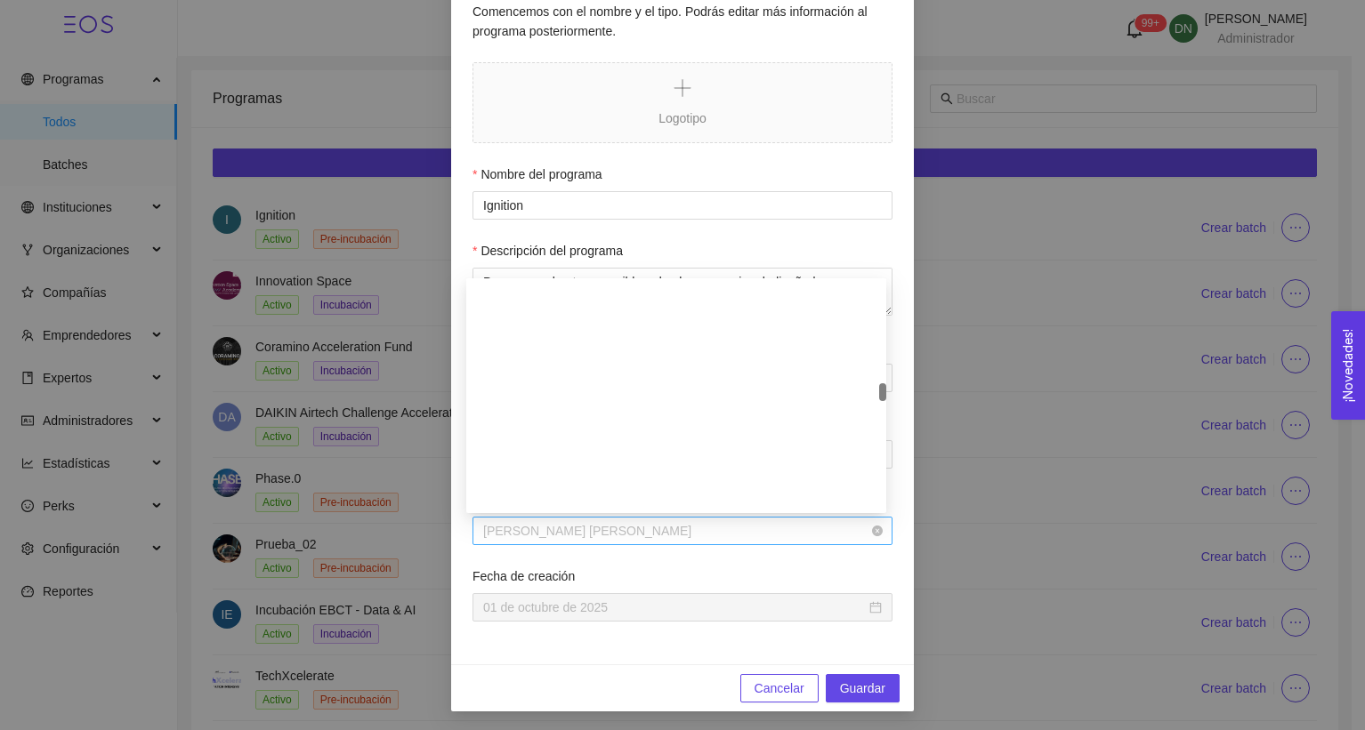
click at [749, 539] on span "[PERSON_NAME] [PERSON_NAME]" at bounding box center [682, 531] width 399 height 27
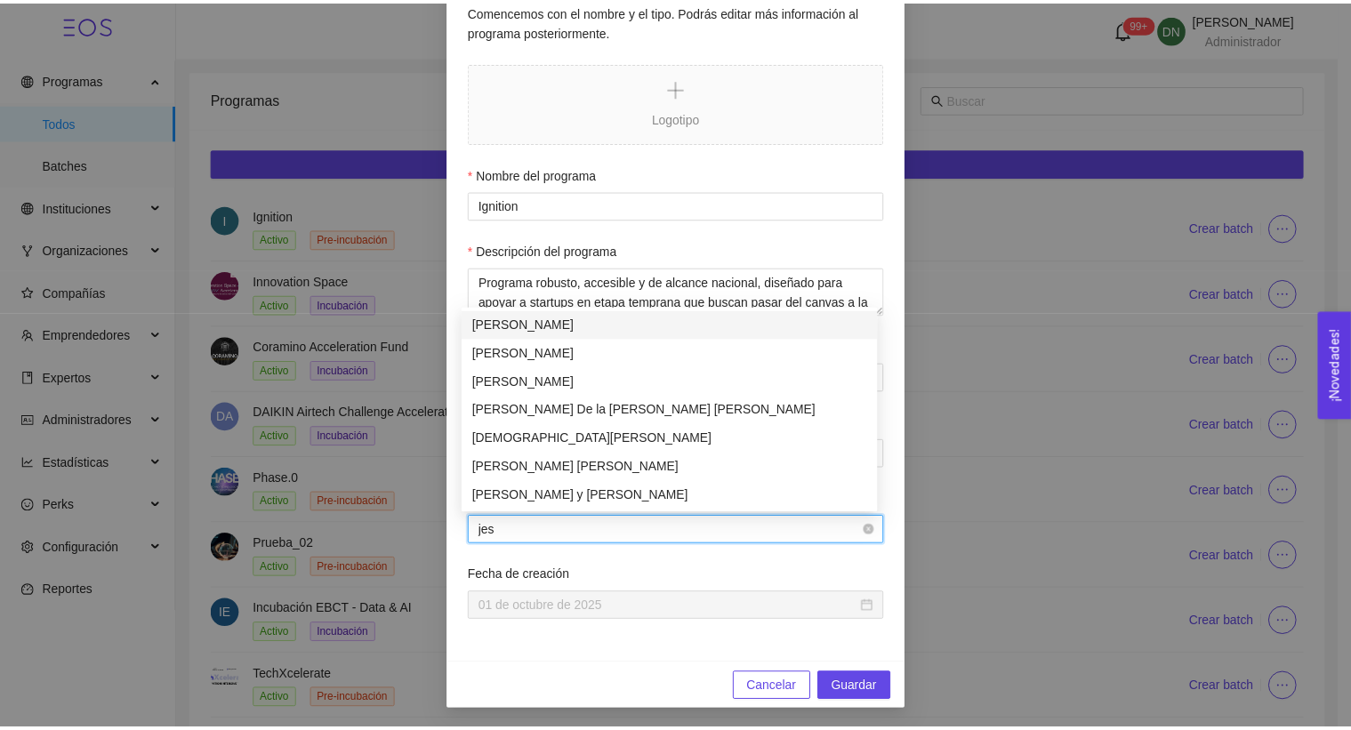
scroll to position [0, 0]
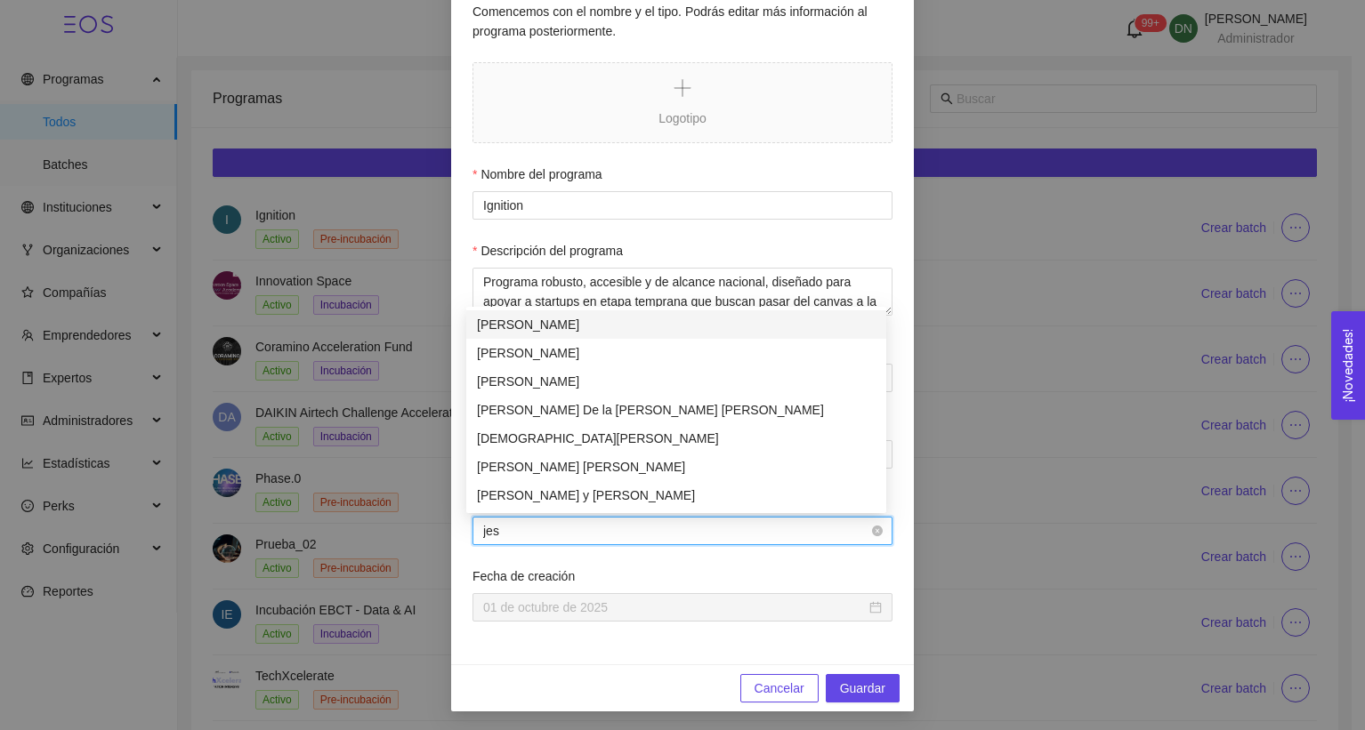
type input "[PERSON_NAME]"
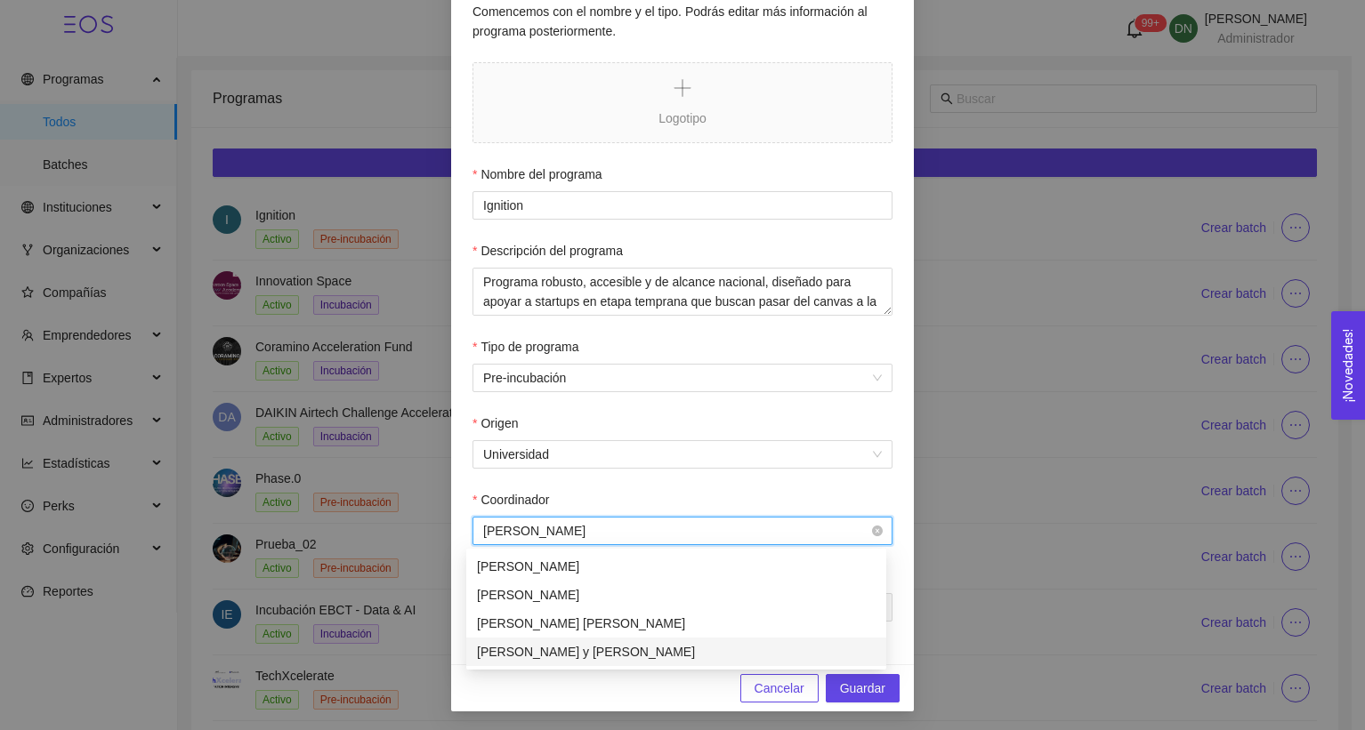
click at [605, 648] on div "[PERSON_NAME] y [PERSON_NAME]" at bounding box center [676, 652] width 399 height 20
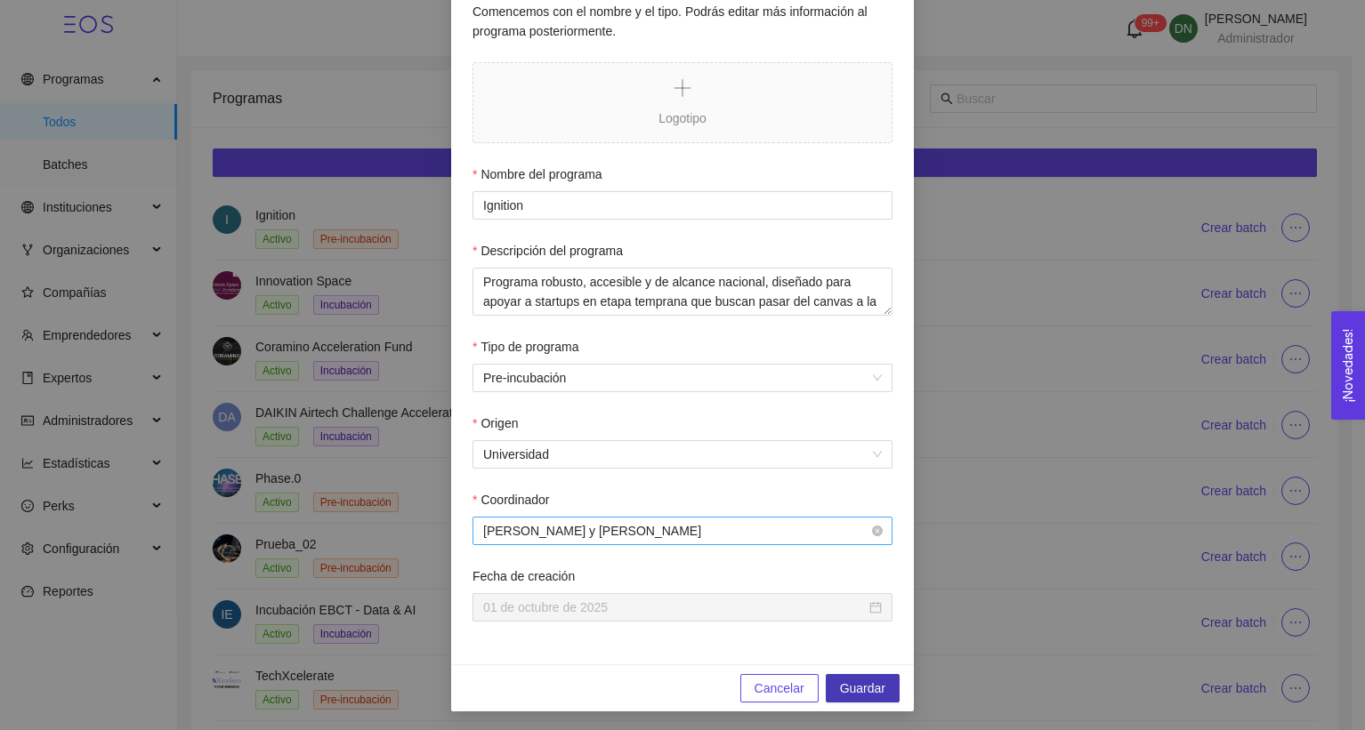
click at [840, 690] on span "Guardar" at bounding box center [862, 689] width 45 height 20
